Goal: Check status: Check status

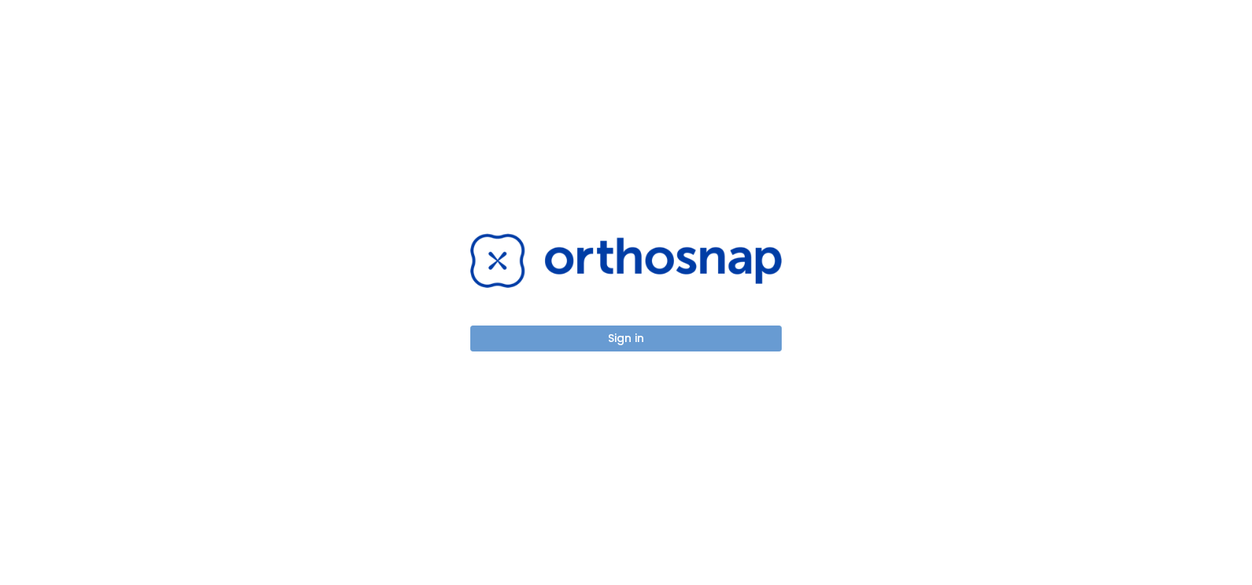
click at [622, 340] on button "Sign in" at bounding box center [625, 338] width 311 height 26
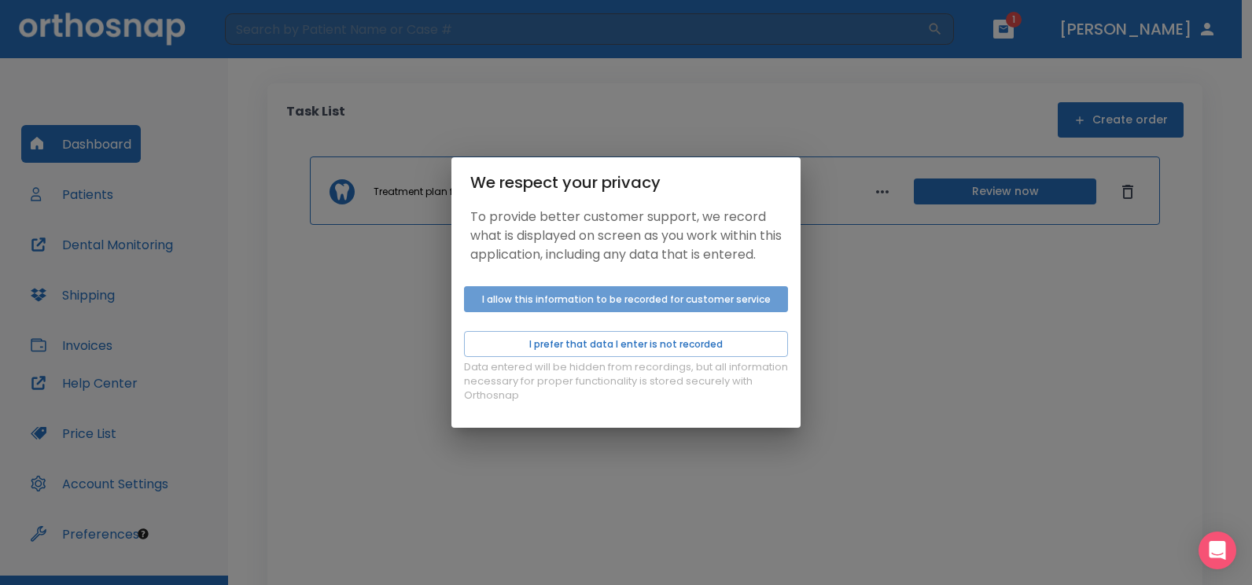
click at [686, 312] on button "I allow this information to be recorded for customer service" at bounding box center [626, 299] width 324 height 26
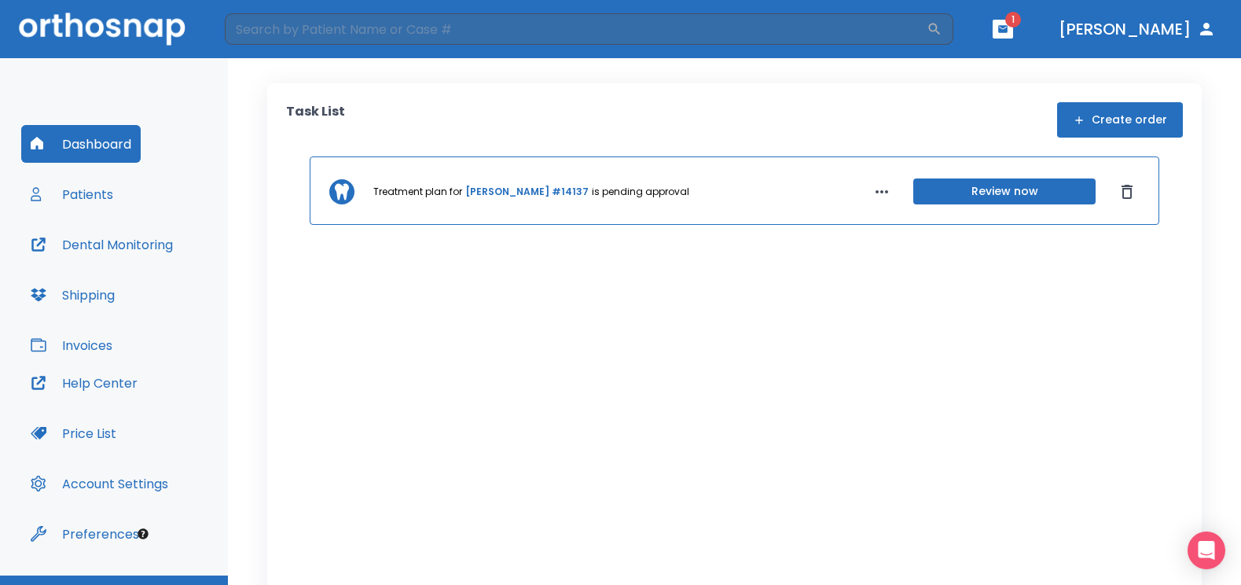
click at [547, 195] on link "Teresa Hinojosa #14137" at bounding box center [526, 192] width 123 height 14
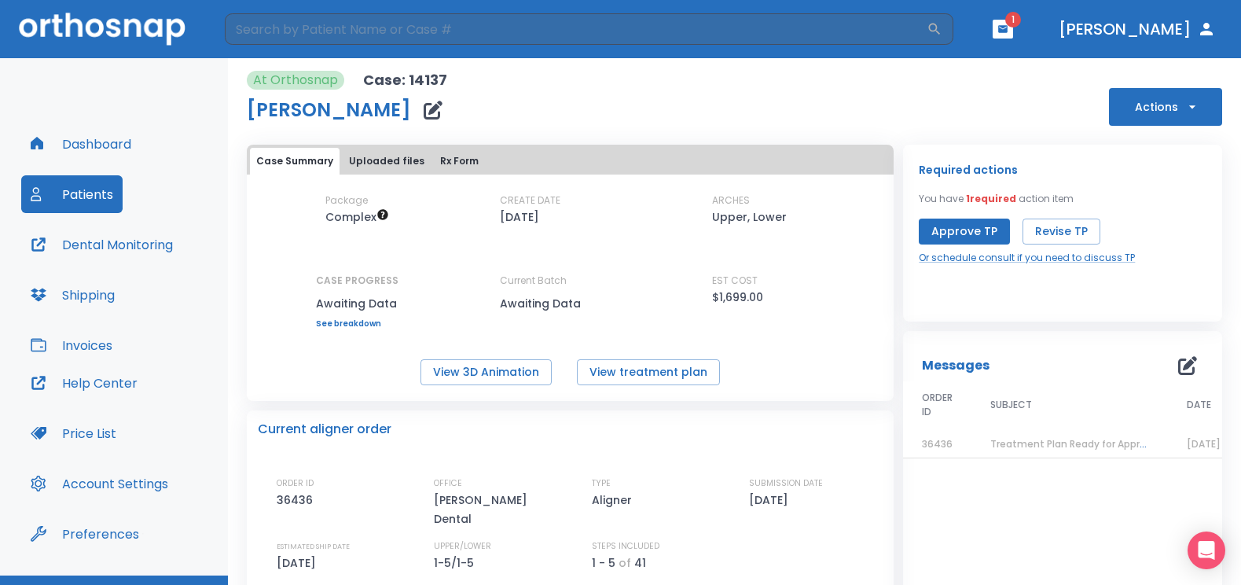
click at [822, 444] on div "Current aligner order ORDER ID 36436 OFFICE Villarreal Dental TYPE Aligner SUBM…" at bounding box center [570, 548] width 647 height 277
click at [442, 368] on button "View 3D Animation" at bounding box center [486, 372] width 131 height 26
click at [642, 375] on button "View treatment plan" at bounding box center [648, 372] width 143 height 26
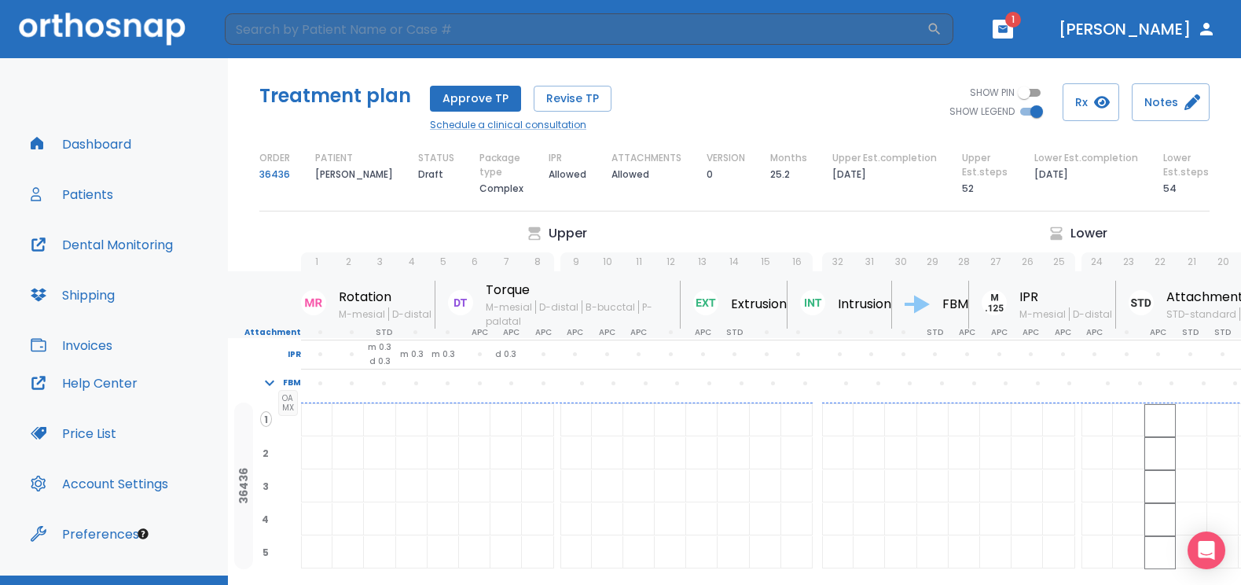
click at [1013, 31] on button "button" at bounding box center [1003, 29] width 20 height 19
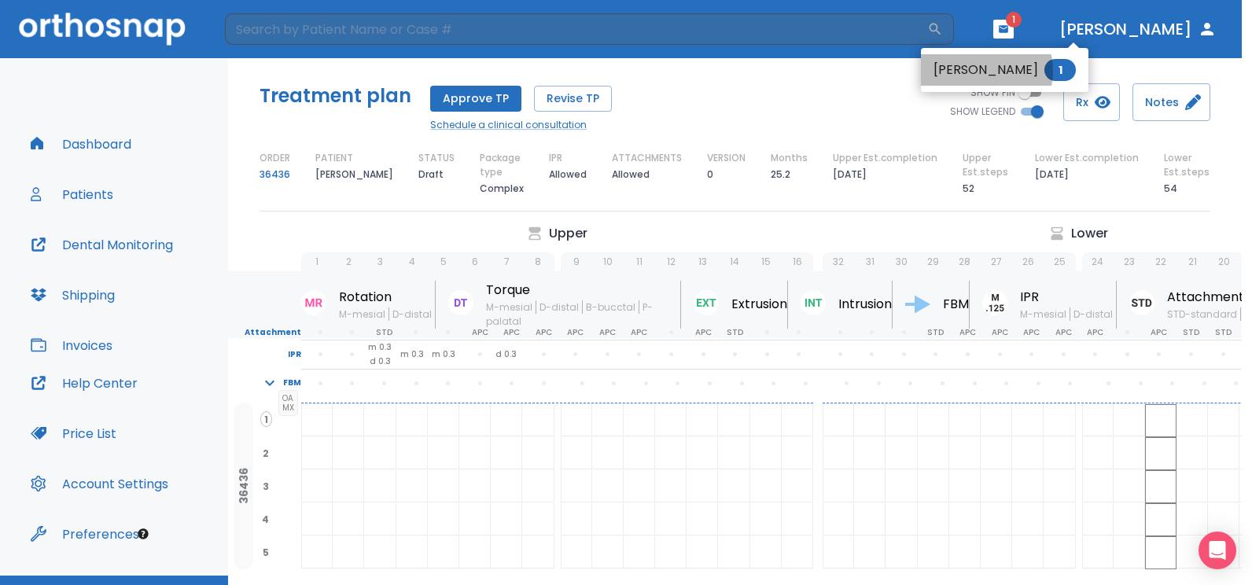
click at [976, 71] on li "Nery Salas 1" at bounding box center [1004, 69] width 167 height 31
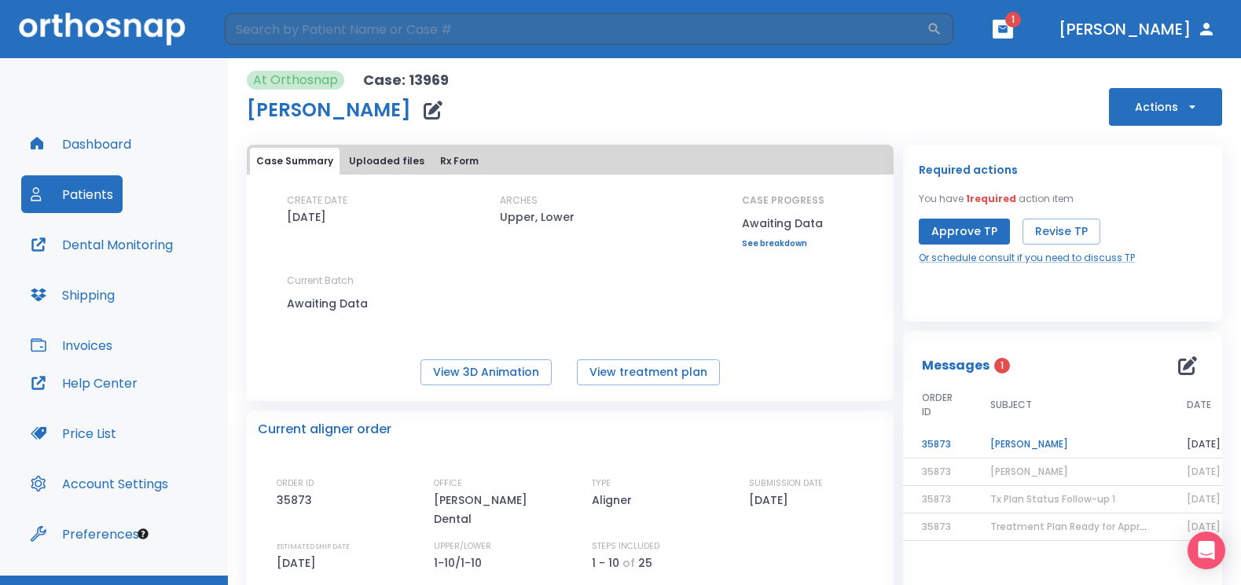
click at [1024, 443] on td "Nery Salas" at bounding box center [1070, 445] width 197 height 28
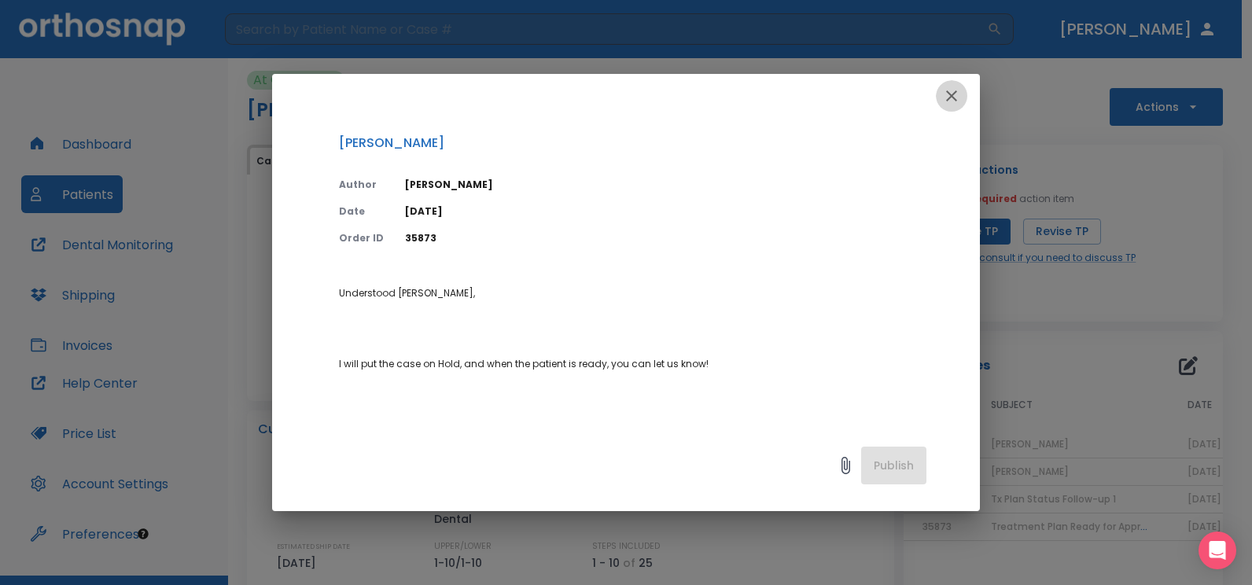
click at [955, 97] on icon "button" at bounding box center [951, 95] width 19 height 19
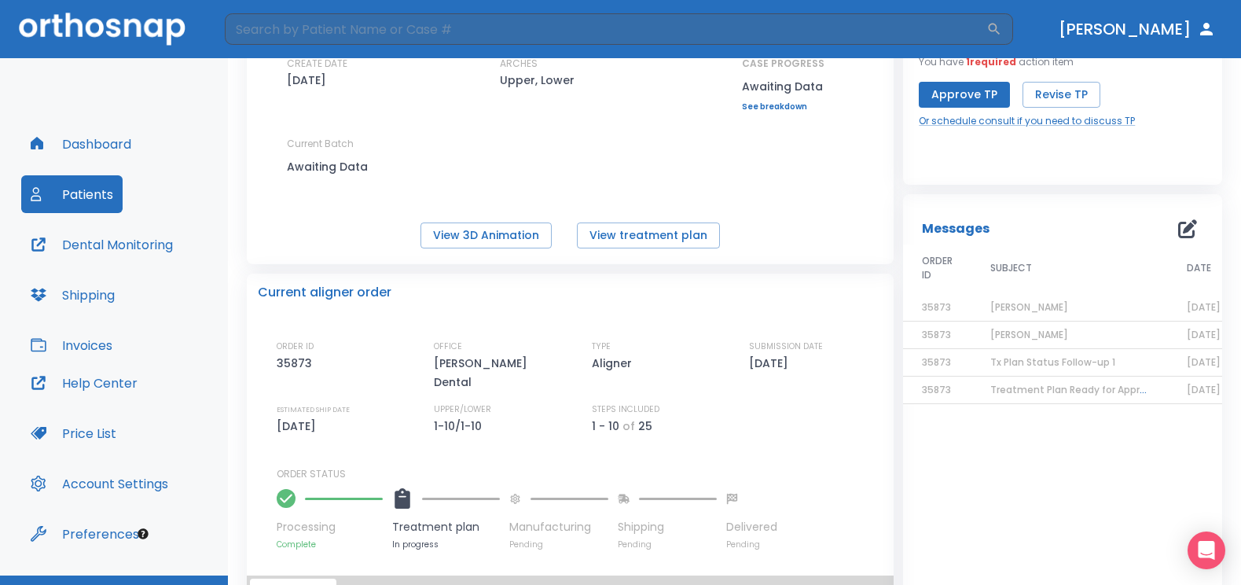
scroll to position [157, 0]
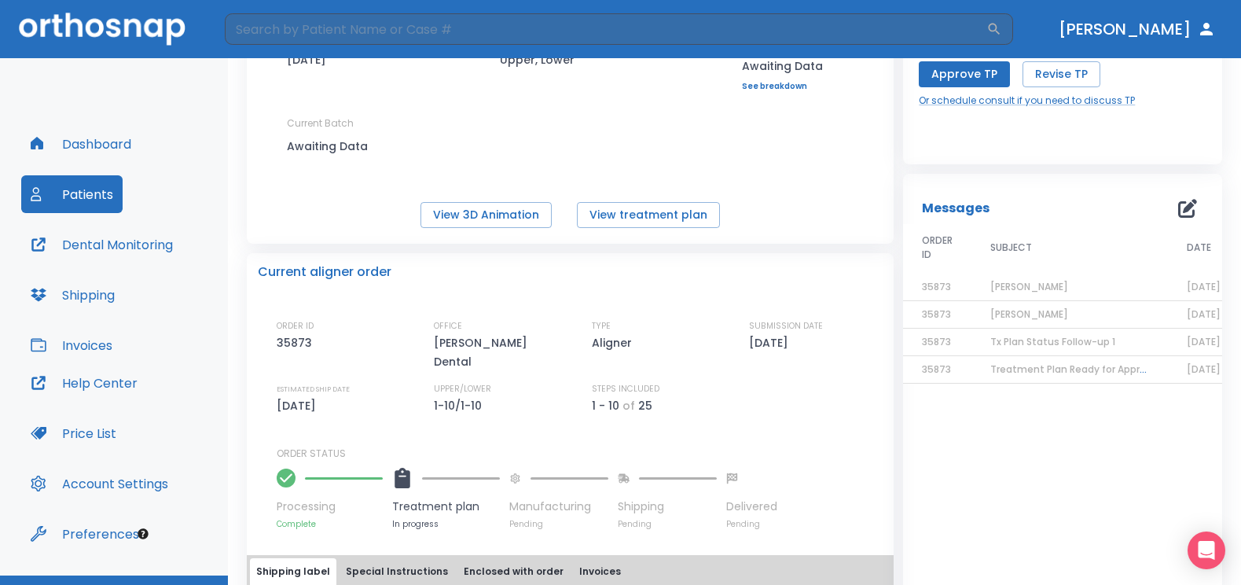
click at [1021, 344] on span "Tx Plan Status Follow-up 1" at bounding box center [1053, 341] width 125 height 13
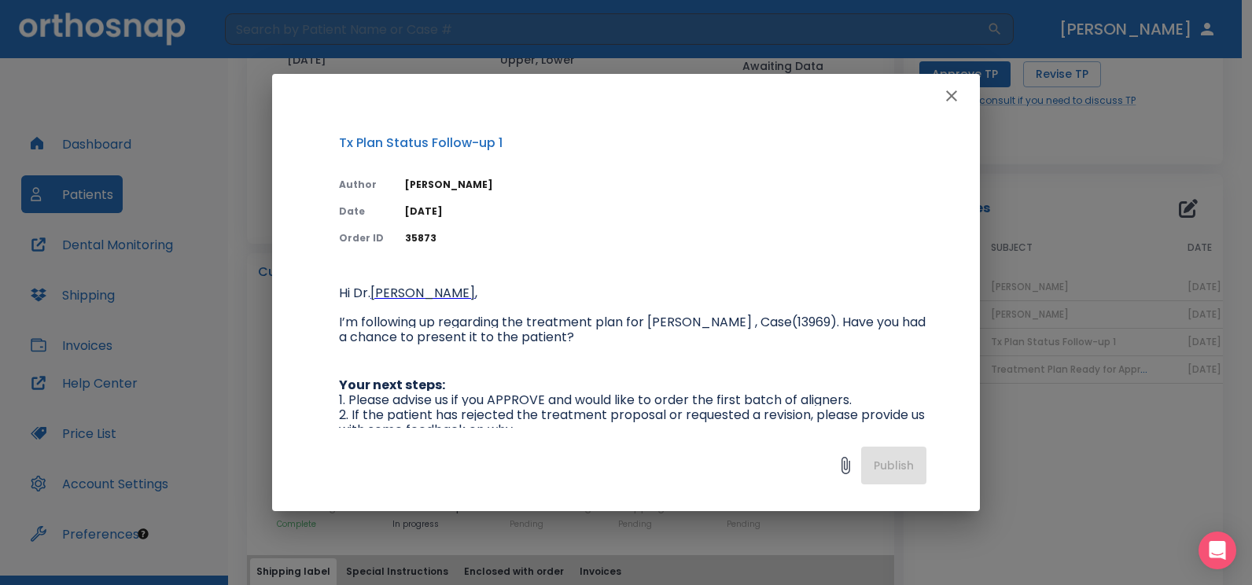
click at [933, 96] on div at bounding box center [626, 96] width 708 height 44
click at [952, 98] on icon "button" at bounding box center [951, 95] width 19 height 19
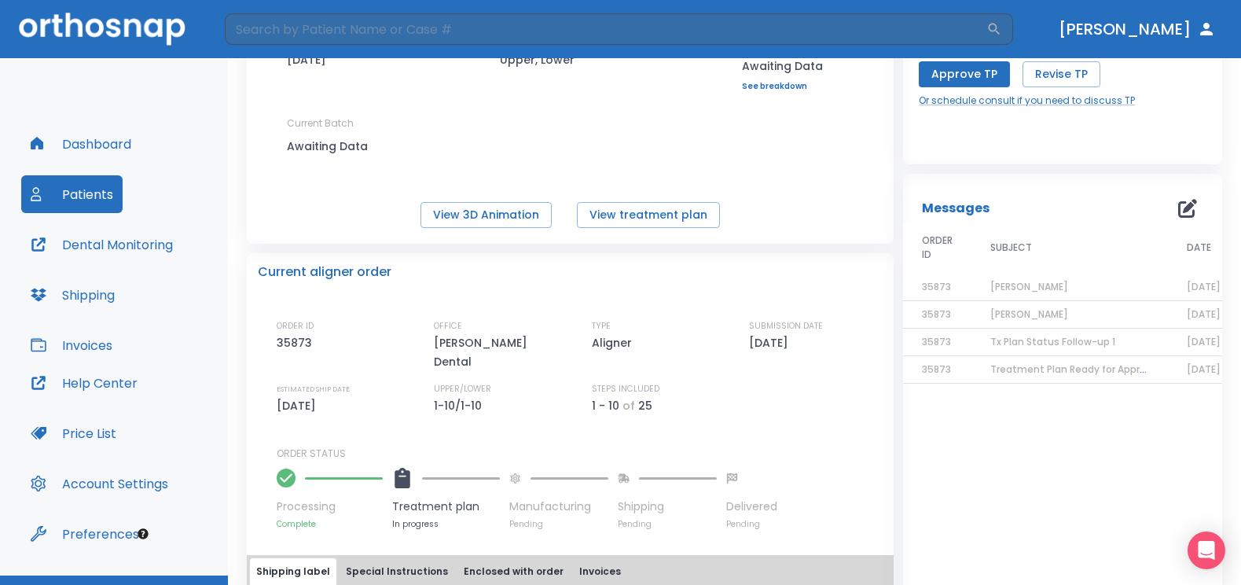
click at [1031, 371] on span "Treatment Plan Ready for Approval!" at bounding box center [1077, 368] width 173 height 13
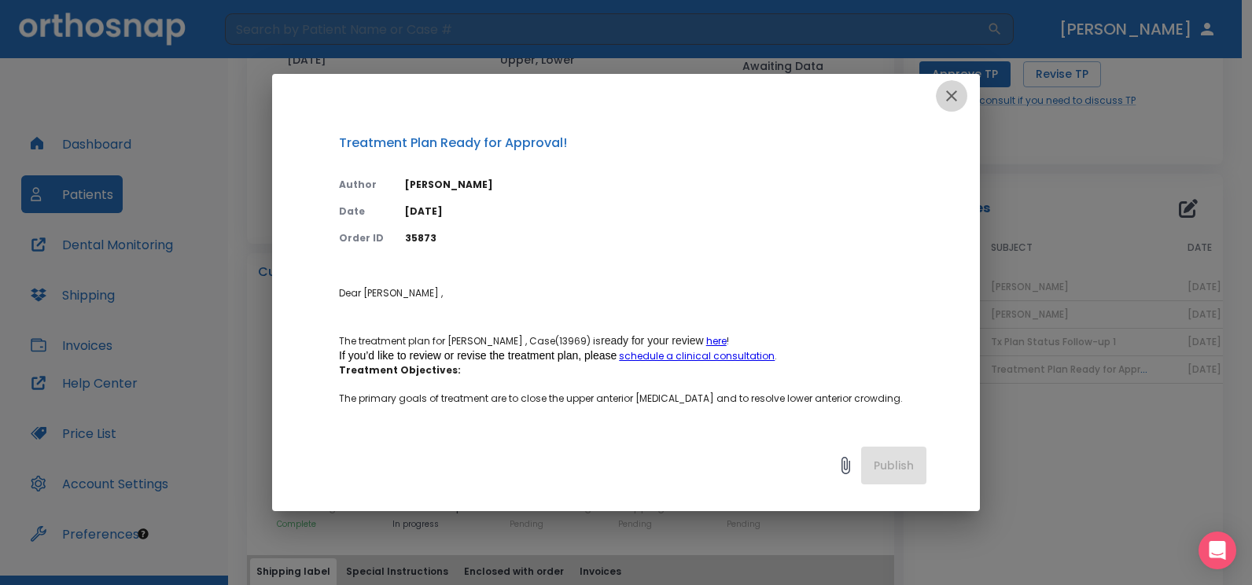
click at [955, 90] on icon "button" at bounding box center [951, 95] width 19 height 19
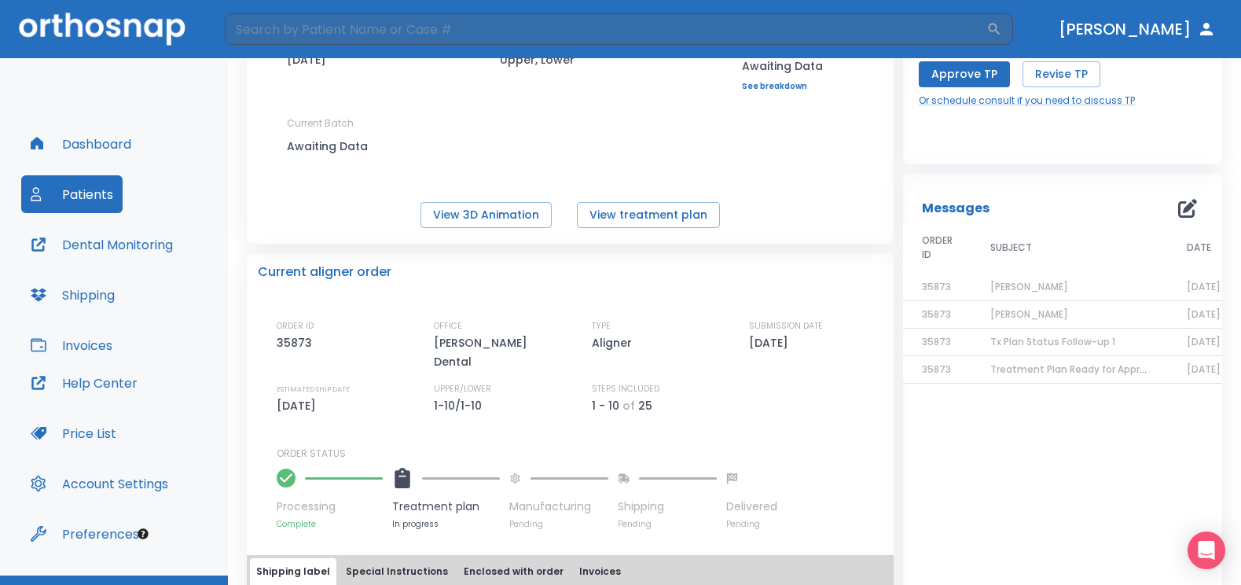
scroll to position [0, 0]
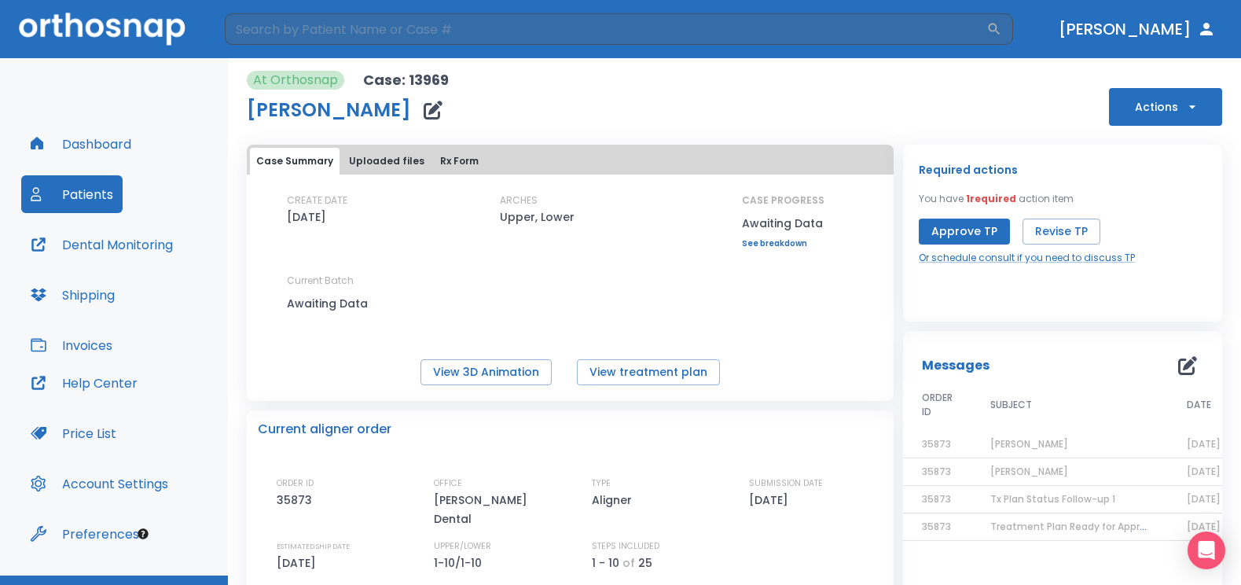
click at [111, 140] on button "Dashboard" at bounding box center [80, 144] width 119 height 38
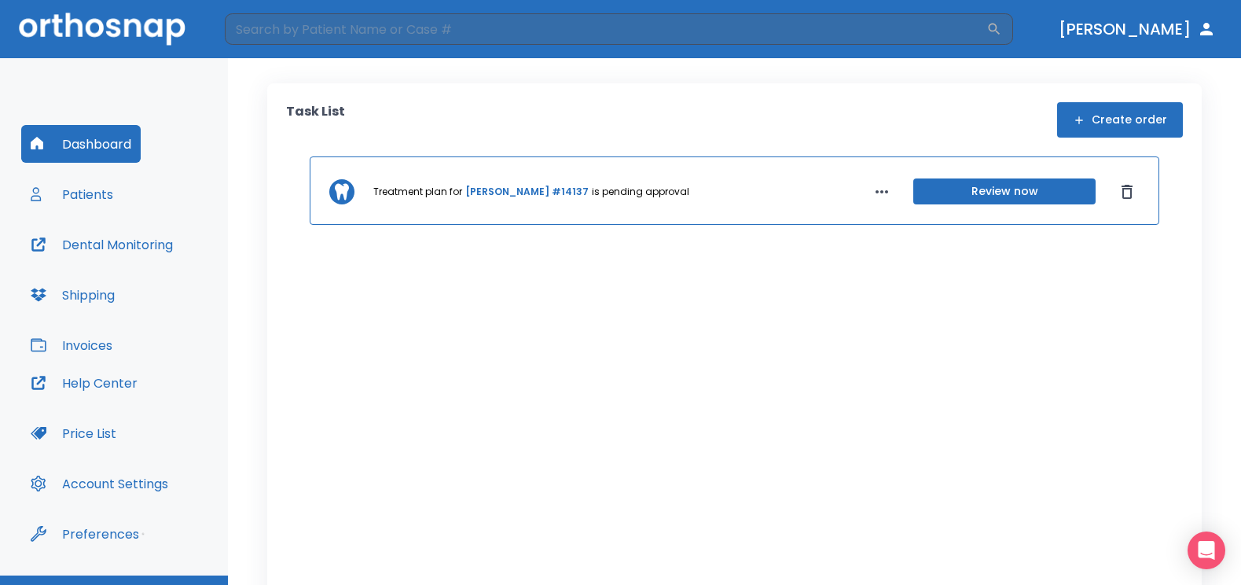
click at [493, 193] on link "Teresa Hinojosa #14137" at bounding box center [526, 192] width 123 height 14
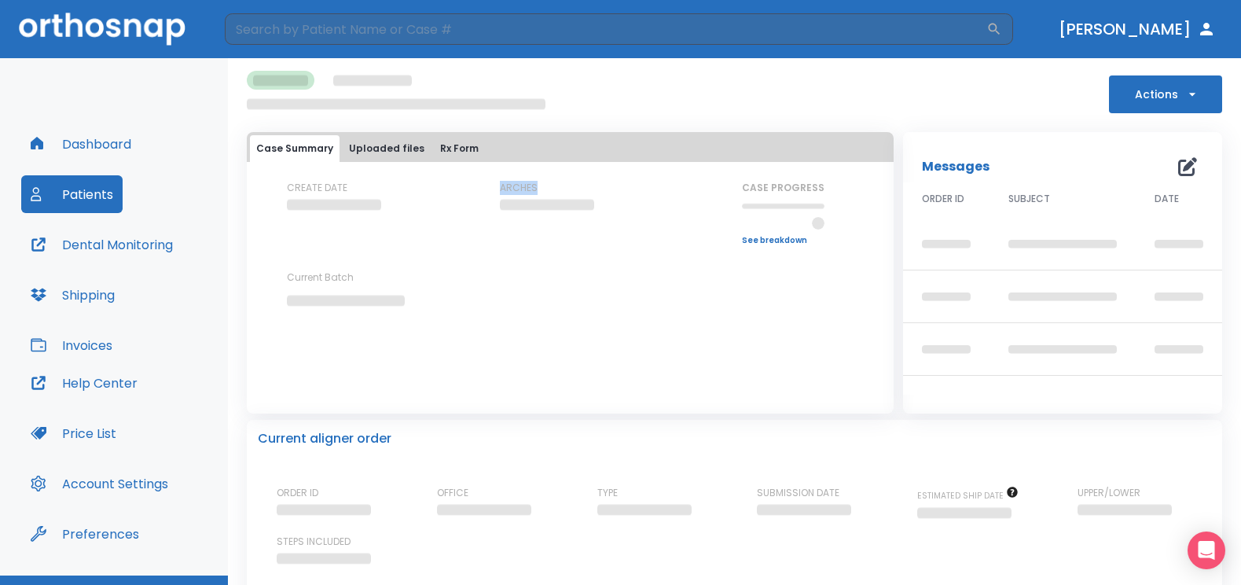
click at [493, 193] on div "CREATE DATE ARCHES CASE PROGRESS Upper progress (Est. Awaiting Data ) 0% Lower …" at bounding box center [570, 257] width 647 height 153
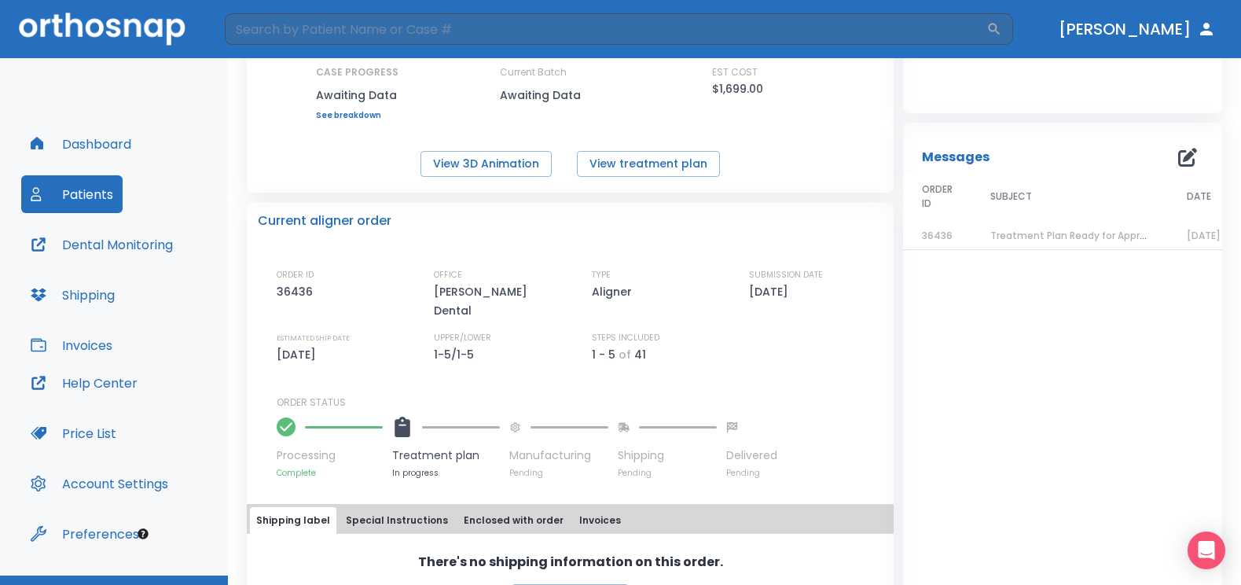
scroll to position [236, 0]
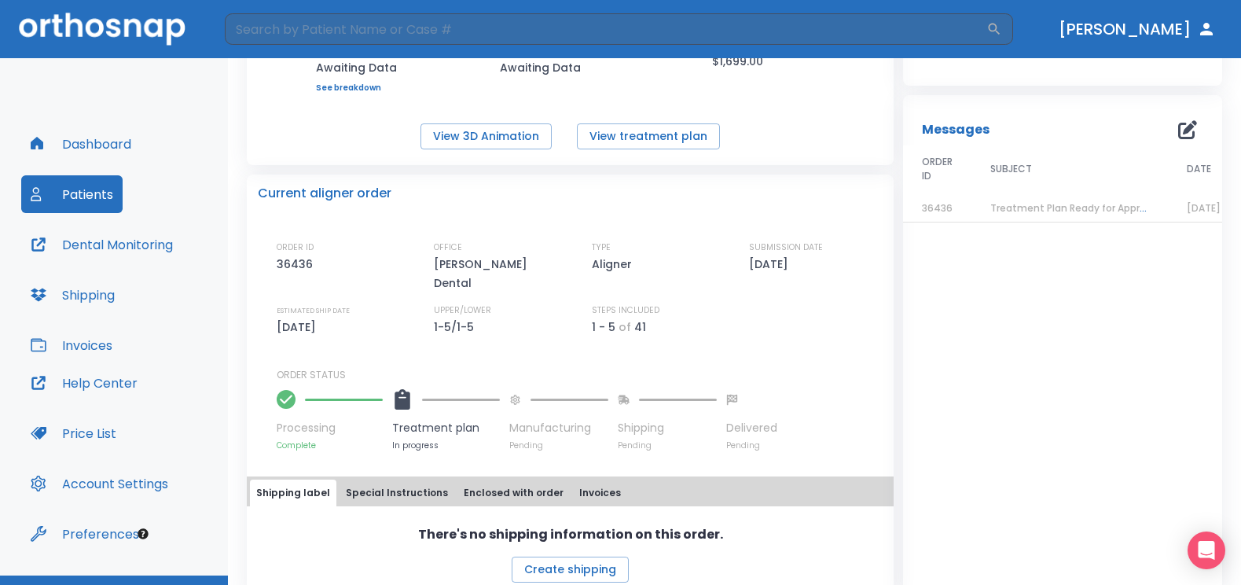
click at [903, 485] on div "Messages ORDER ID SUBJECT DATE 36436 Treatment Plan Ready for Approval! 09/08/25" at bounding box center [1062, 346] width 319 height 502
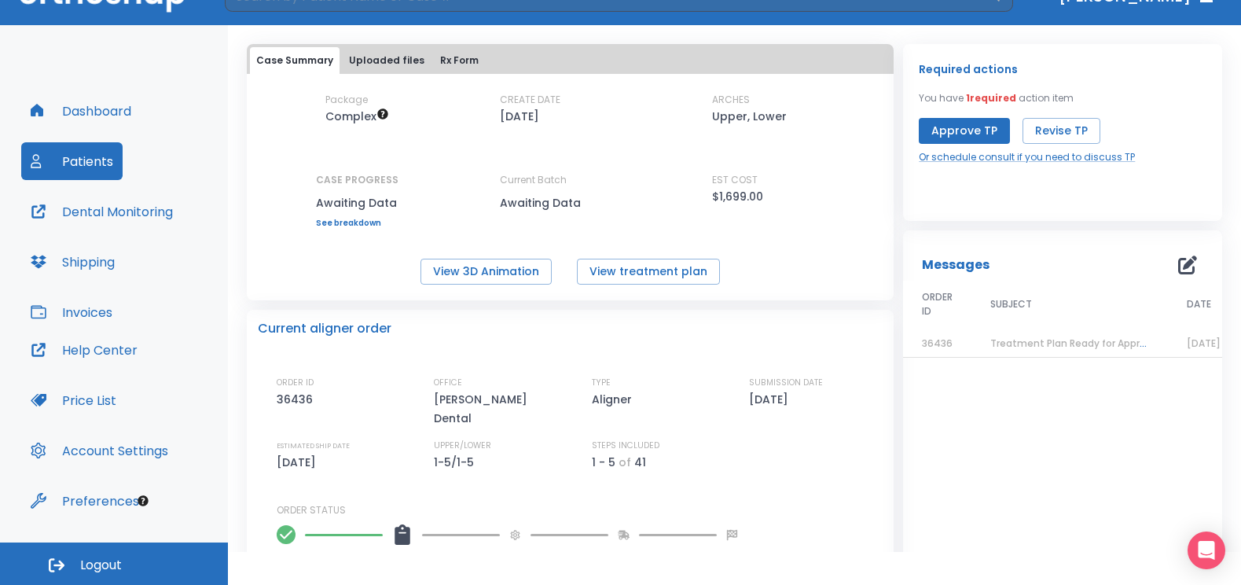
scroll to position [0, 0]
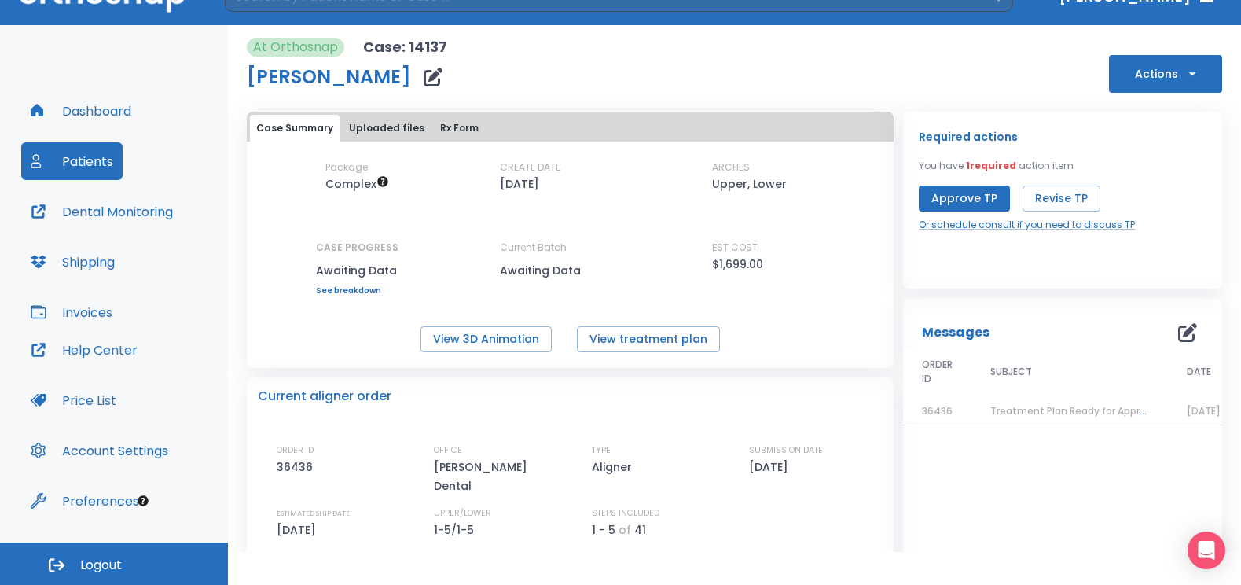
click at [1024, 415] on span "Treatment Plan Ready for Approval!" at bounding box center [1077, 410] width 173 height 13
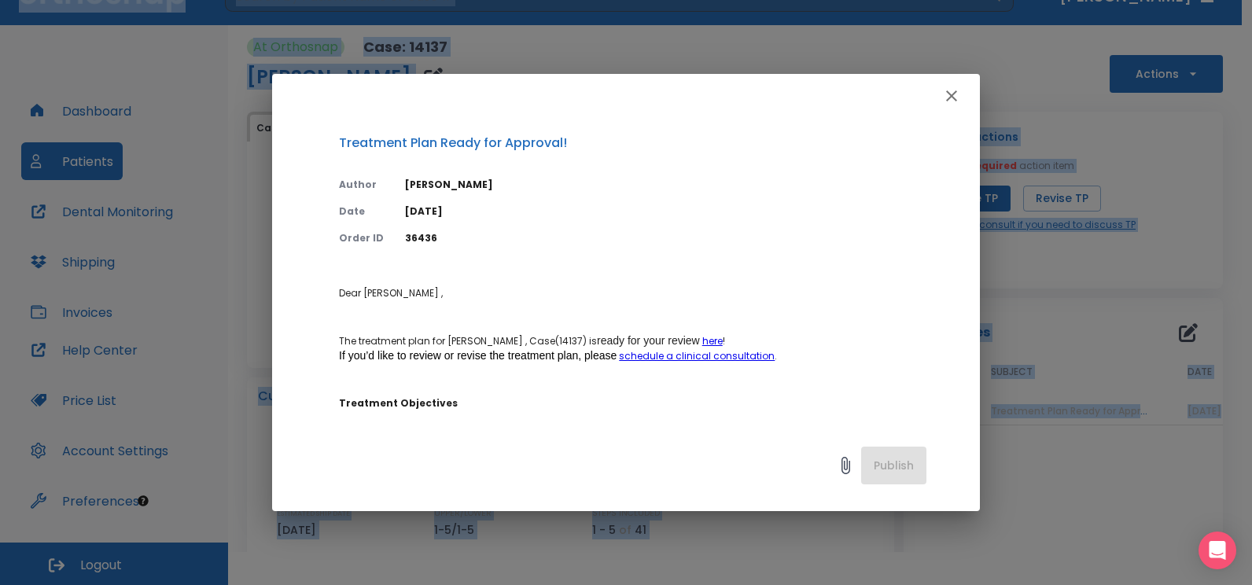
click at [950, 98] on icon "button" at bounding box center [951, 95] width 19 height 19
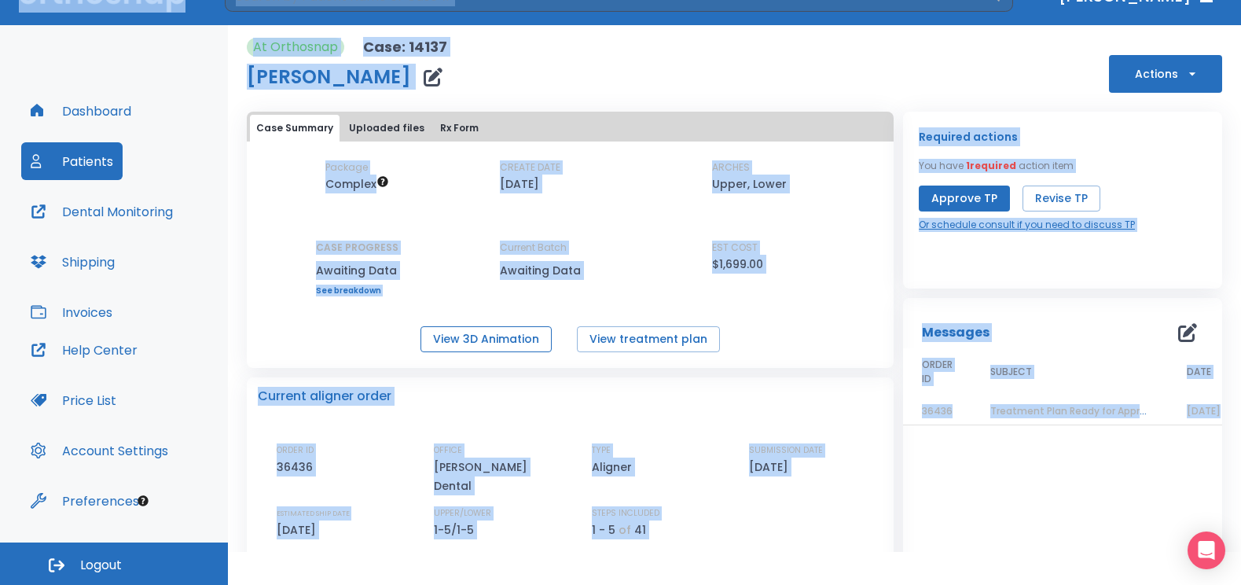
click at [513, 342] on button "View 3D Animation" at bounding box center [486, 339] width 131 height 26
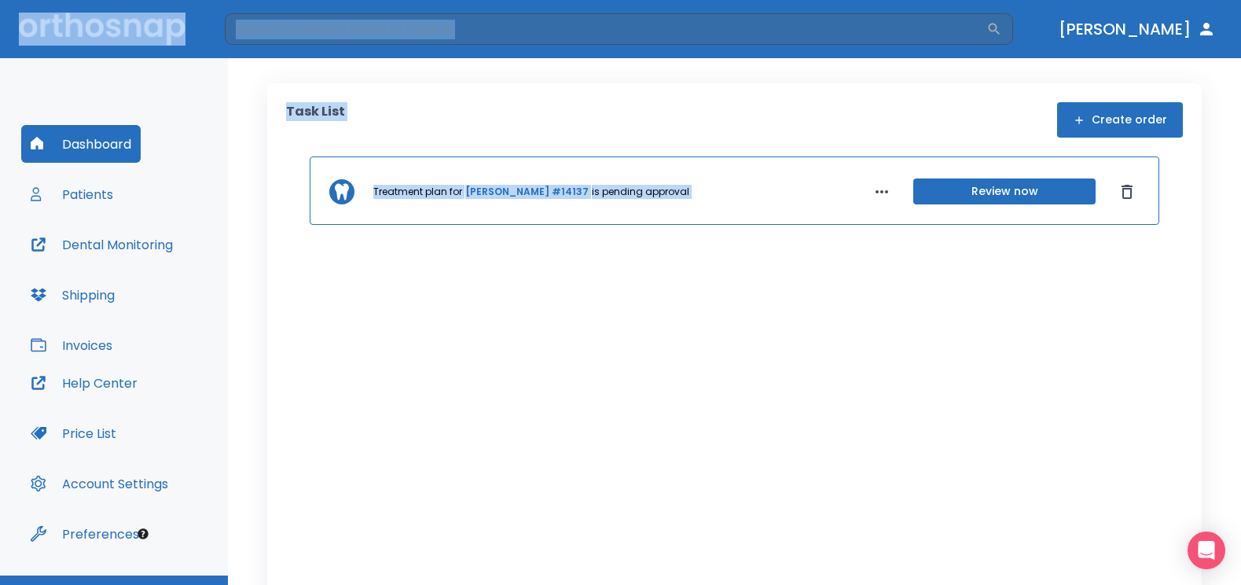
click at [496, 190] on link "Teresa Hinojosa #14137" at bounding box center [526, 192] width 123 height 14
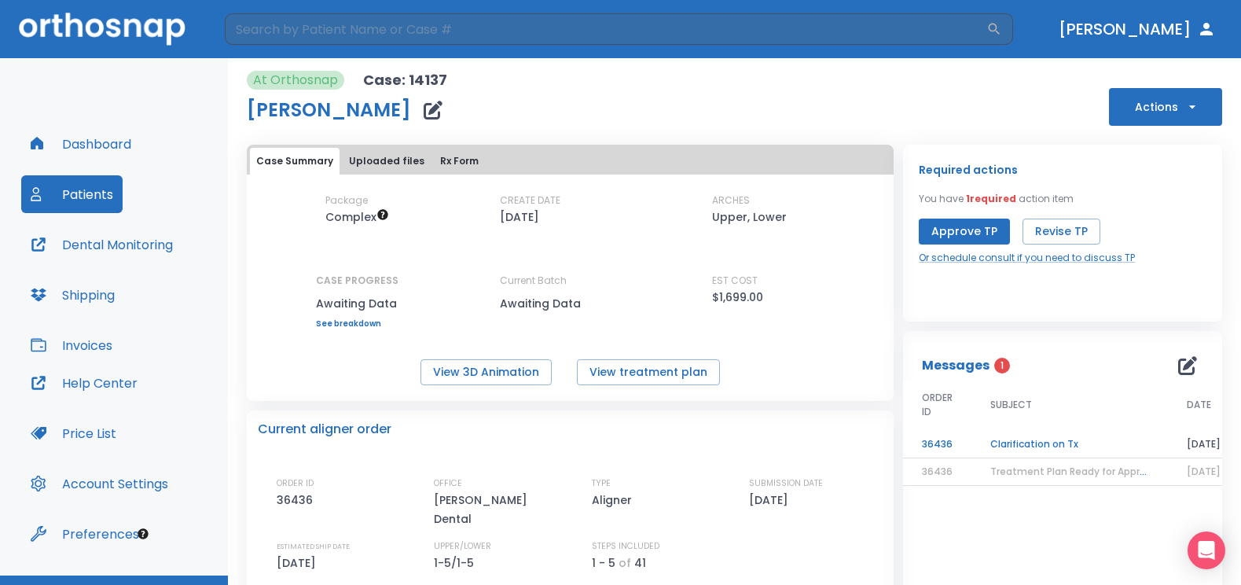
click at [913, 520] on div "Messages 1 ORDER ID SUBJECT DATE 36436 Clarification on Tx 09/18/25 36436 Treat…" at bounding box center [1062, 582] width 319 height 502
click at [1041, 441] on td "Clarification on Tx" at bounding box center [1070, 445] width 197 height 28
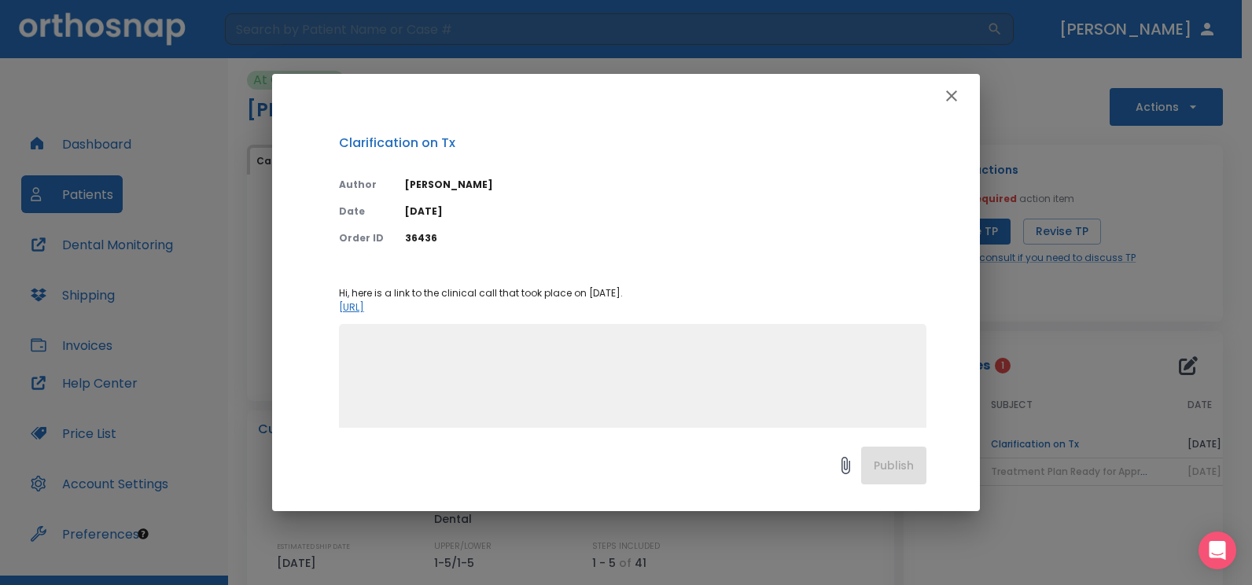
click at [1041, 441] on div "Clarification on Tx Author Michael Yoon Date 09/18/25 Order ID 36436 Hi, here i…" at bounding box center [626, 292] width 1252 height 585
click at [364, 311] on link "https://app.read.ai/analytics/meetings/01K4TPF0ZK33E94KJTV7P52SX8?utm_source=Sh…" at bounding box center [351, 306] width 25 height 13
